Goal: Task Accomplishment & Management: Manage account settings

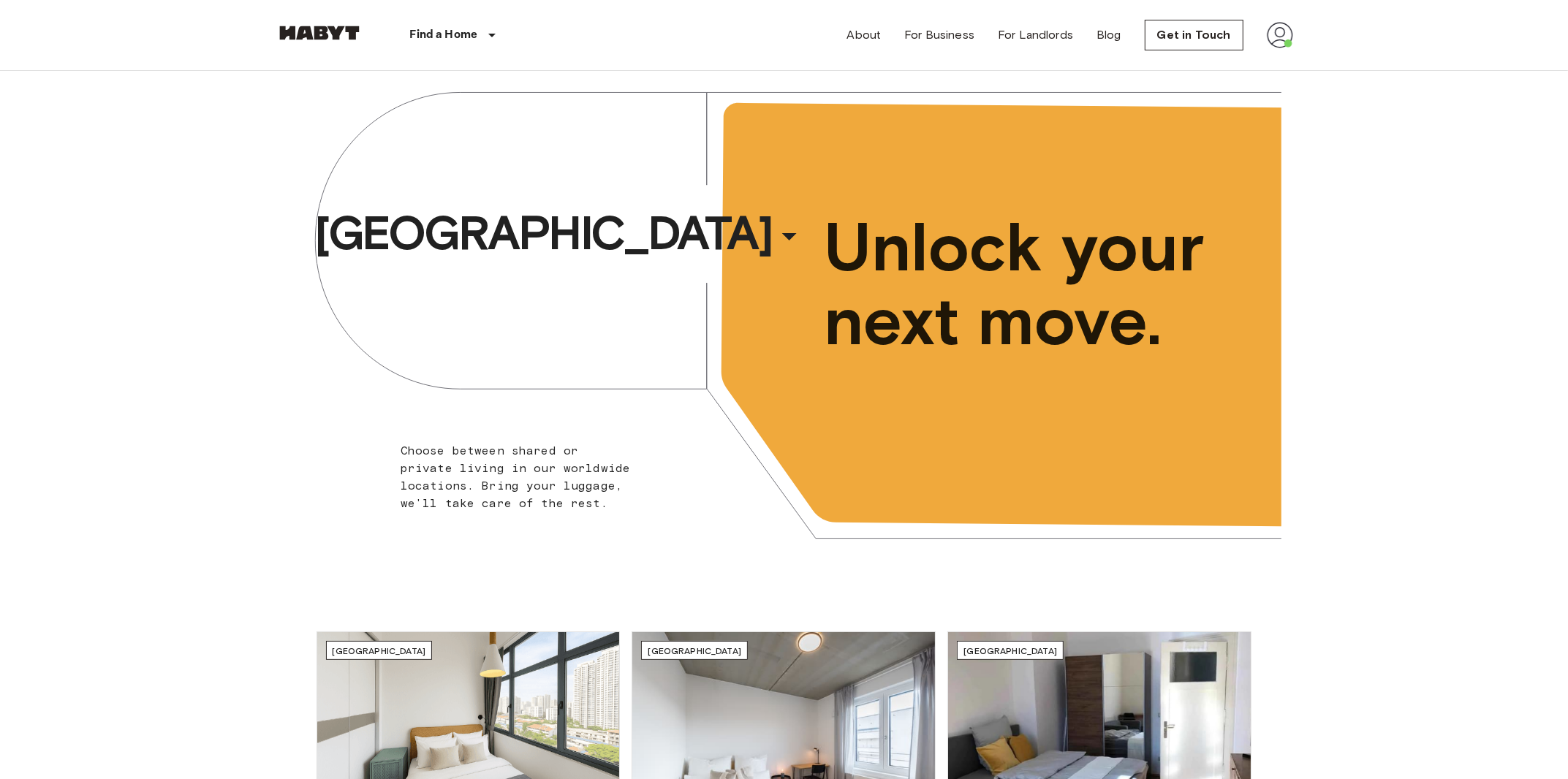
click at [1275, 39] on img at bounding box center [1280, 35] width 26 height 26
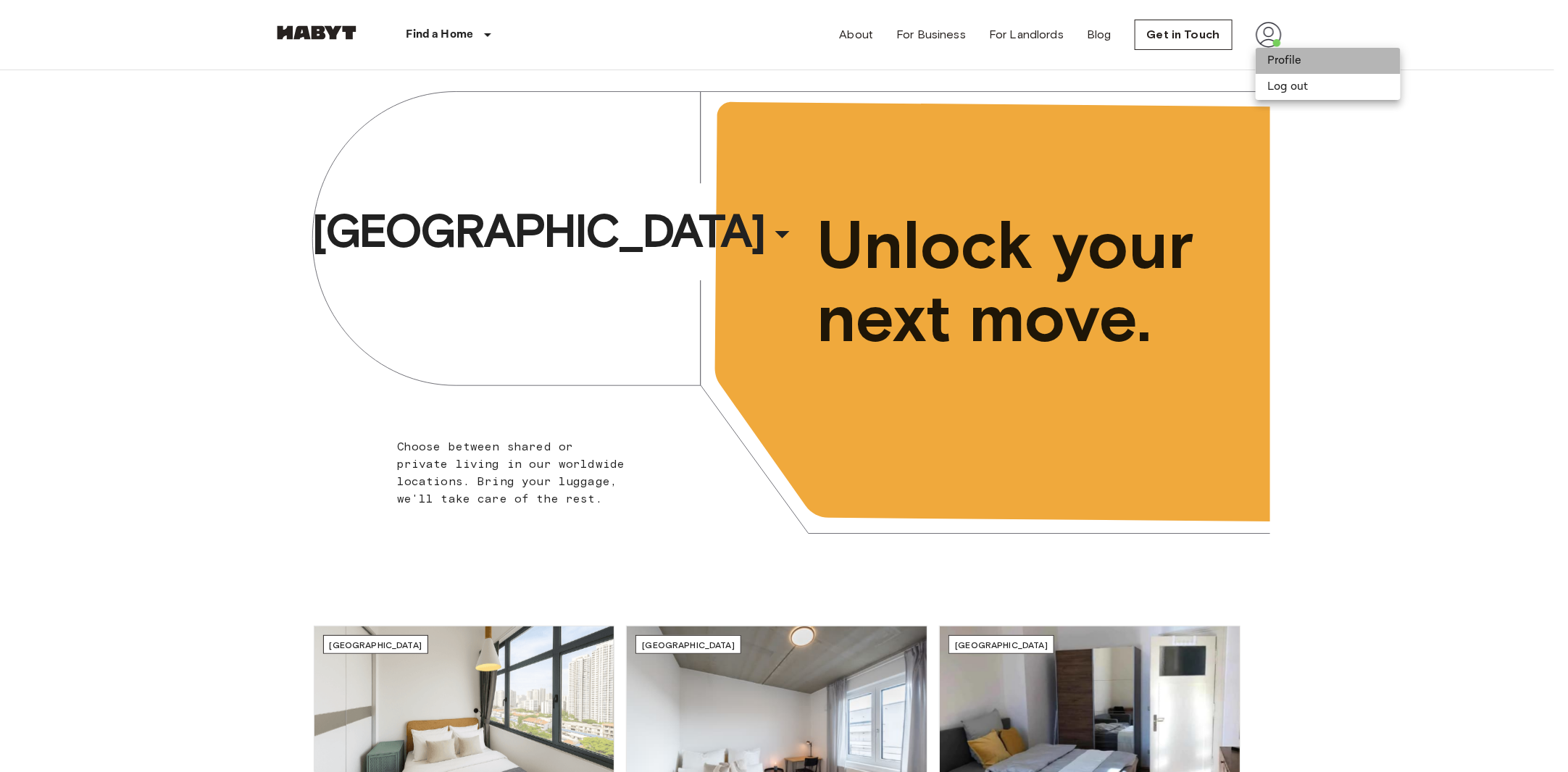
click at [1309, 62] on li "Profile" at bounding box center [1328, 61] width 145 height 26
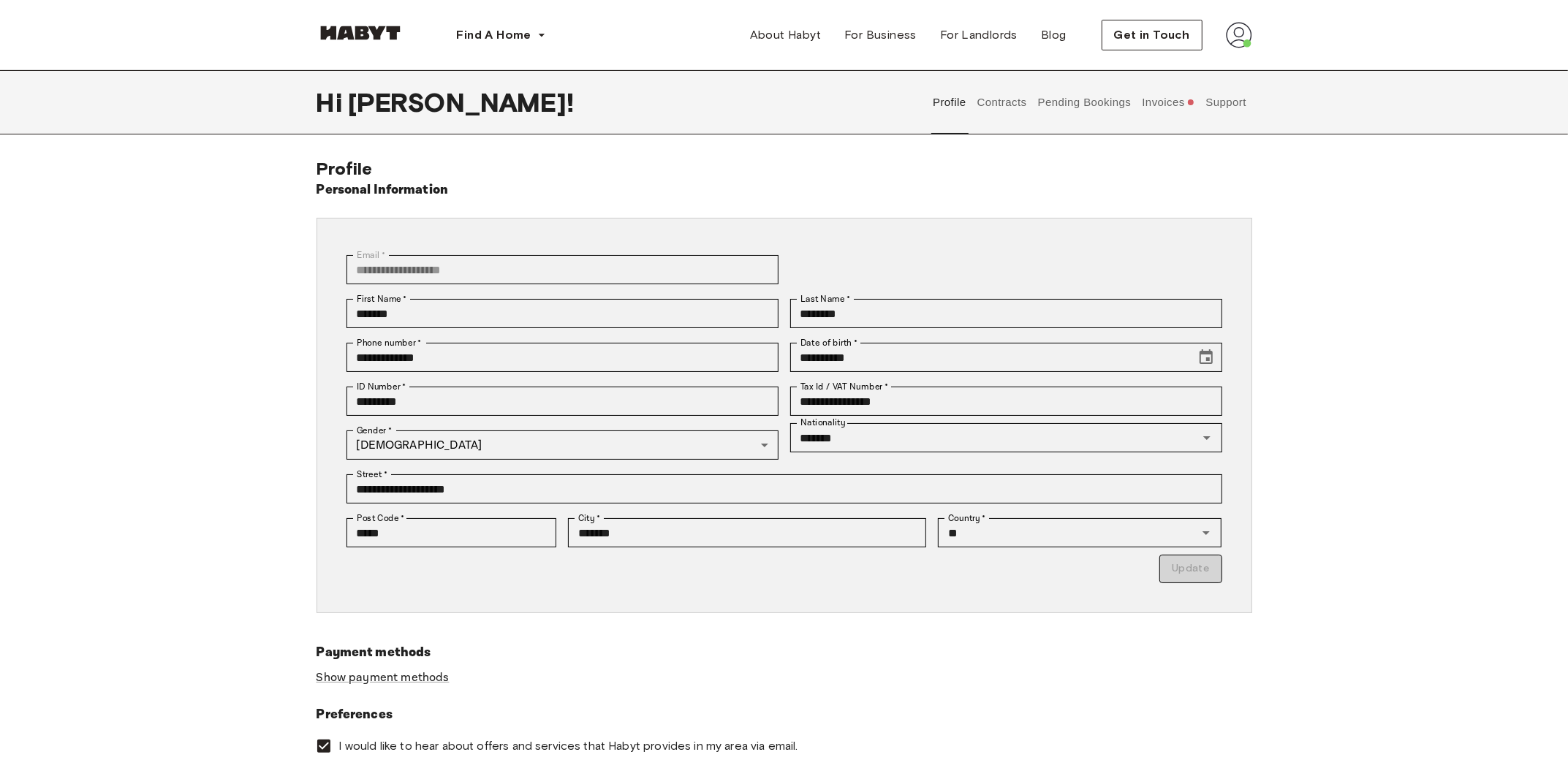
click at [1024, 109] on button "Contracts" at bounding box center [1002, 102] width 53 height 64
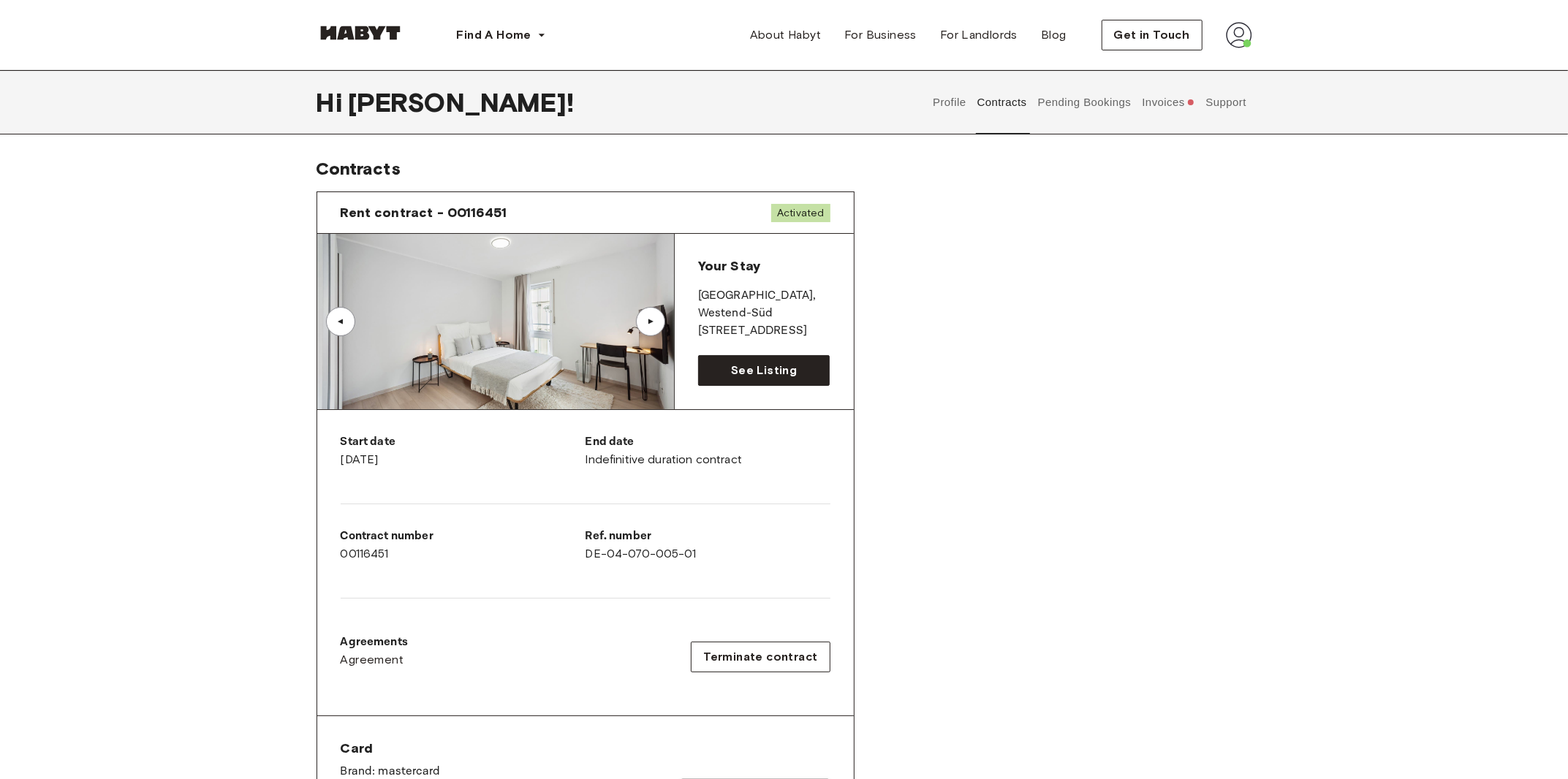
click at [1157, 99] on button "Invoices" at bounding box center [1169, 102] width 56 height 64
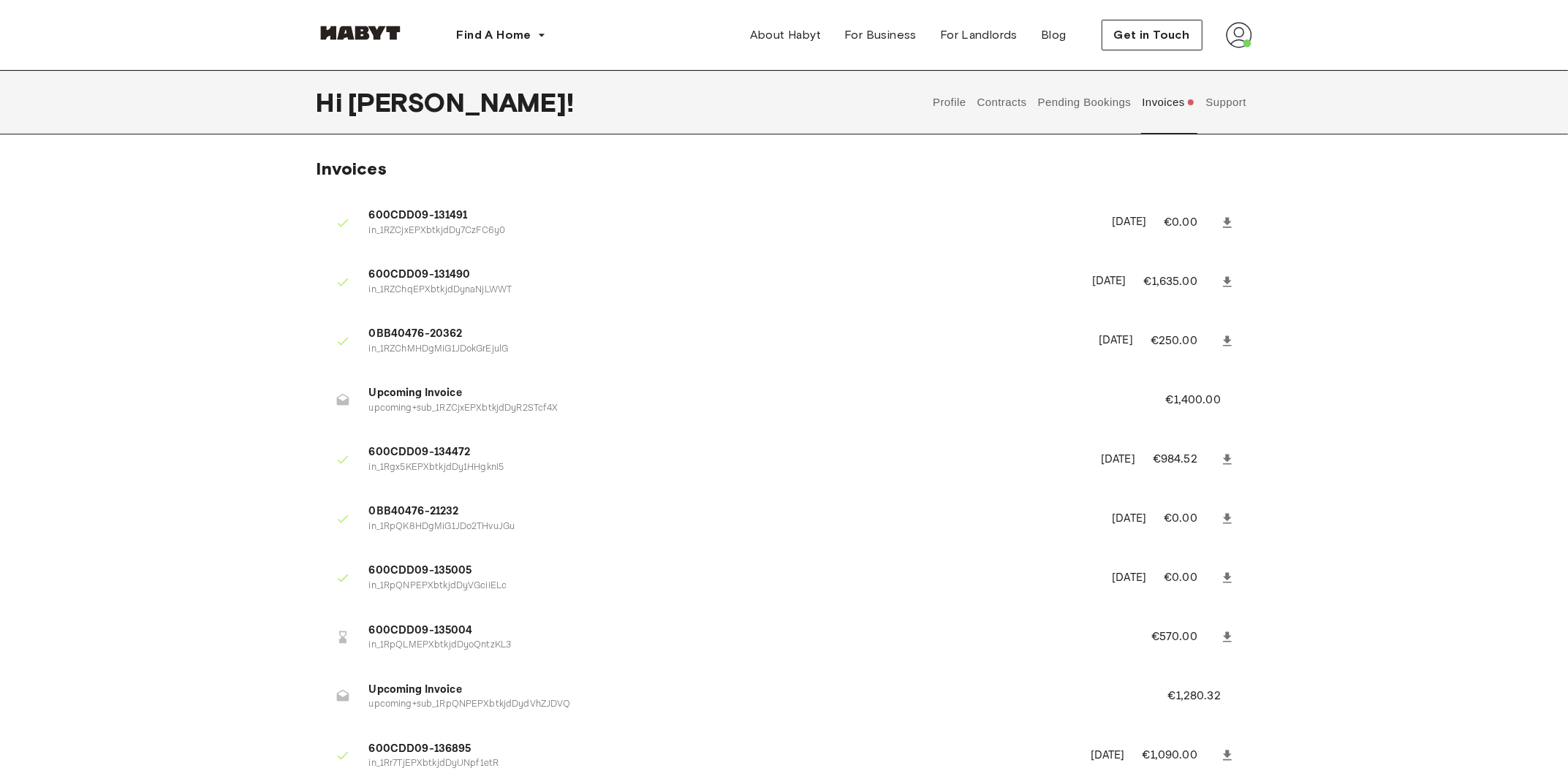
scroll to position [130, 0]
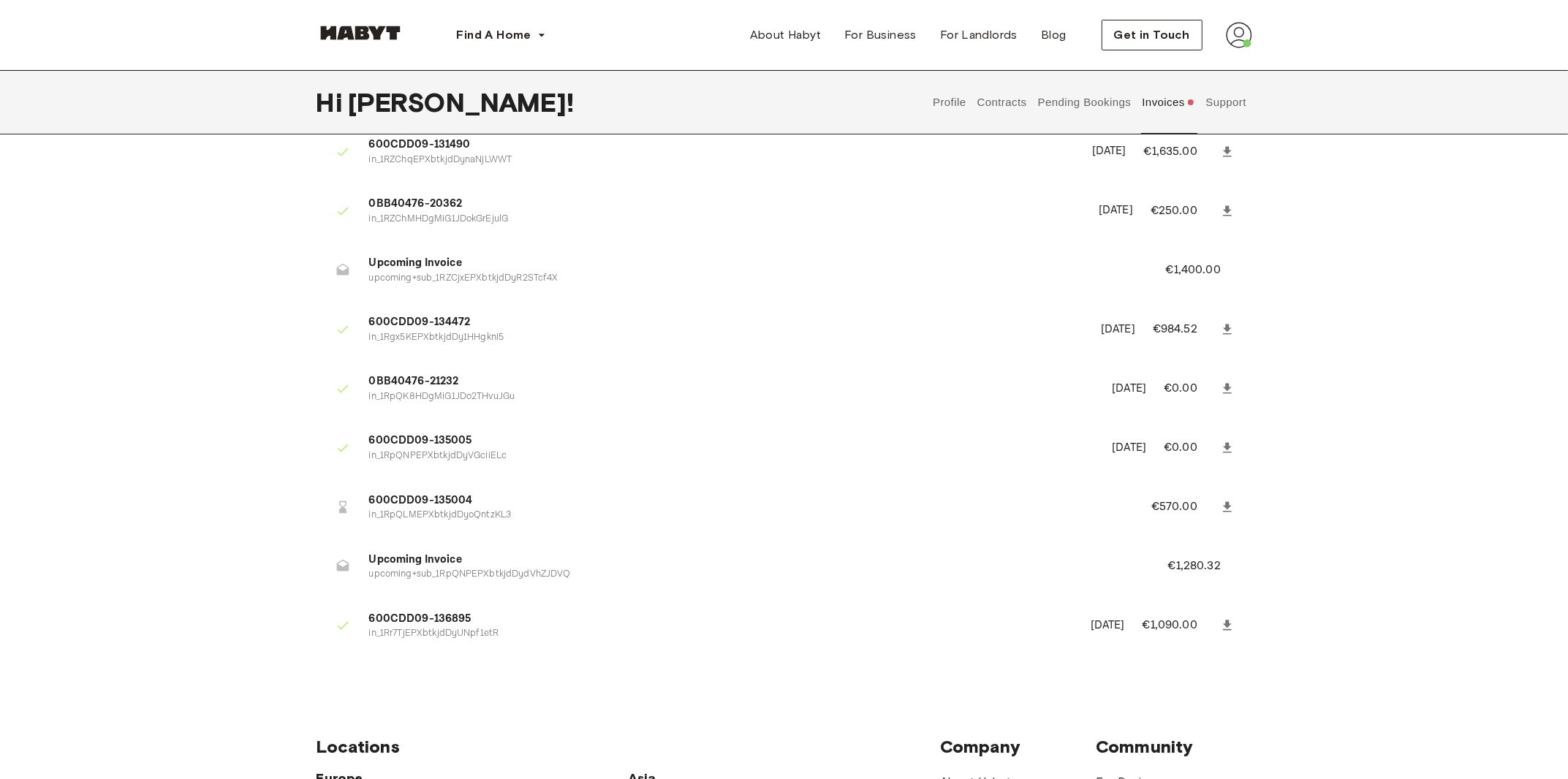
click at [1141, 70] on button "Invoices" at bounding box center [1169, 102] width 56 height 64
